Goal: Task Accomplishment & Management: Complete application form

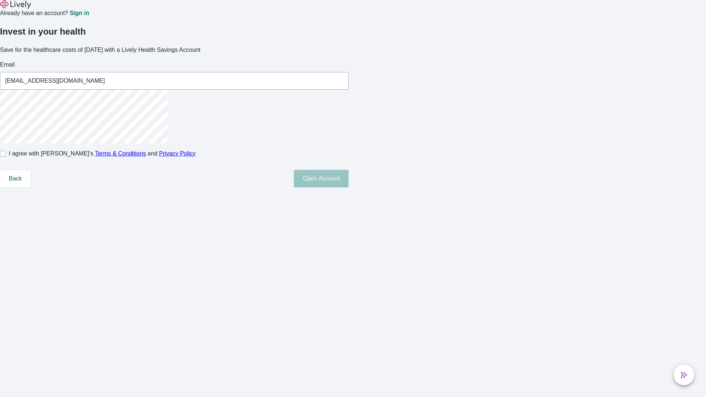
click at [6, 157] on input "I agree with Lively’s Terms & Conditions and Privacy Policy" at bounding box center [3, 154] width 6 height 6
checkbox input "true"
click at [348, 187] on button "Open Account" at bounding box center [321, 179] width 55 height 18
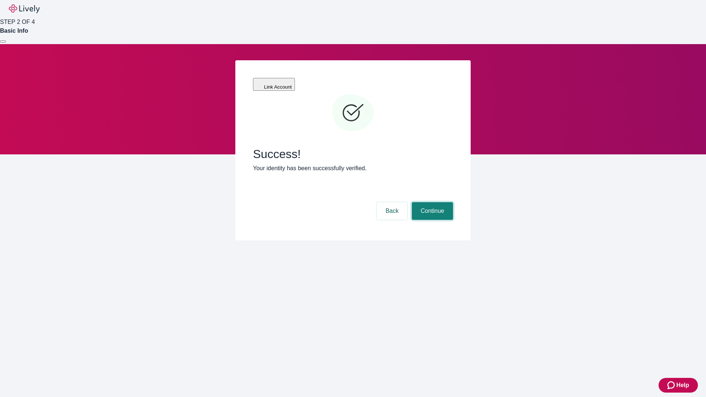
click at [431, 202] on button "Continue" at bounding box center [432, 211] width 41 height 18
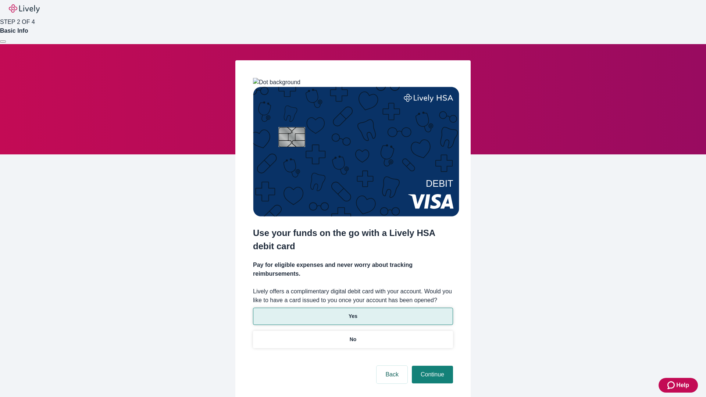
click at [352, 312] on p "Yes" at bounding box center [352, 316] width 9 height 8
click at [431, 366] on button "Continue" at bounding box center [432, 375] width 41 height 18
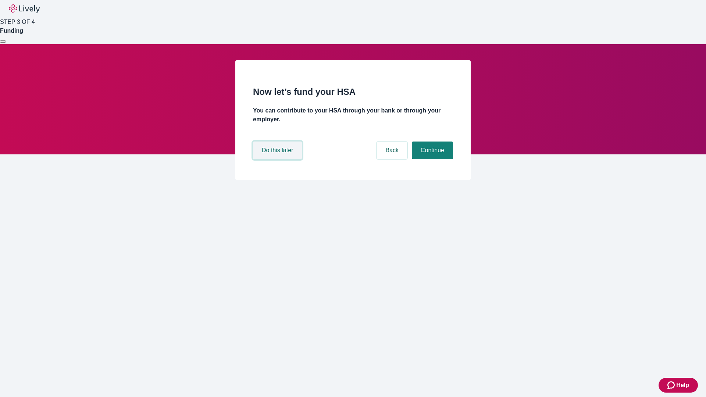
click at [278, 159] on button "Do this later" at bounding box center [277, 151] width 49 height 18
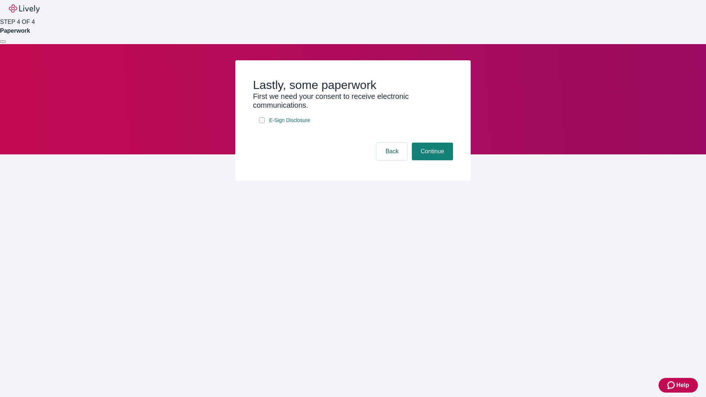
click at [262, 123] on input "E-Sign Disclosure" at bounding box center [262, 120] width 6 height 6
checkbox input "true"
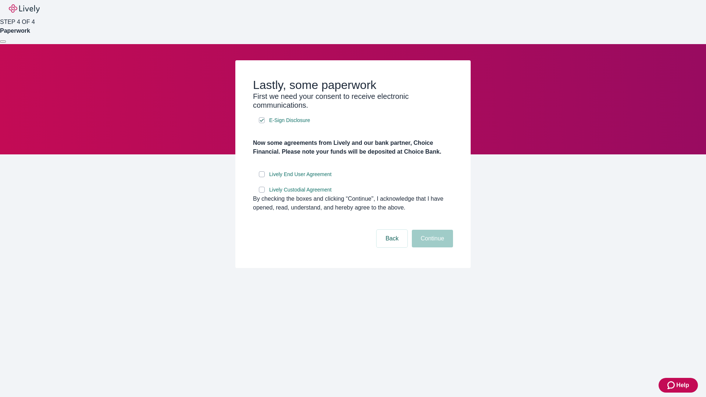
click at [262, 177] on input "Lively End User Agreement" at bounding box center [262, 174] width 6 height 6
checkbox input "true"
click at [262, 193] on input "Lively Custodial Agreement" at bounding box center [262, 190] width 6 height 6
checkbox input "true"
click at [431, 247] on button "Continue" at bounding box center [432, 239] width 41 height 18
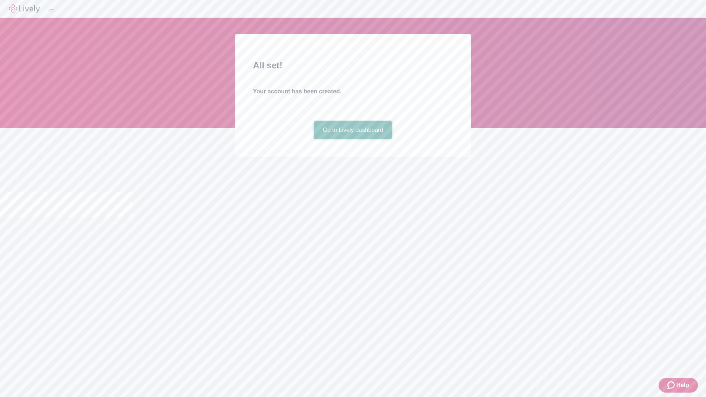
click at [352, 139] on link "Go to Lively dashboard" at bounding box center [353, 130] width 78 height 18
